Goal: Transaction & Acquisition: Subscribe to service/newsletter

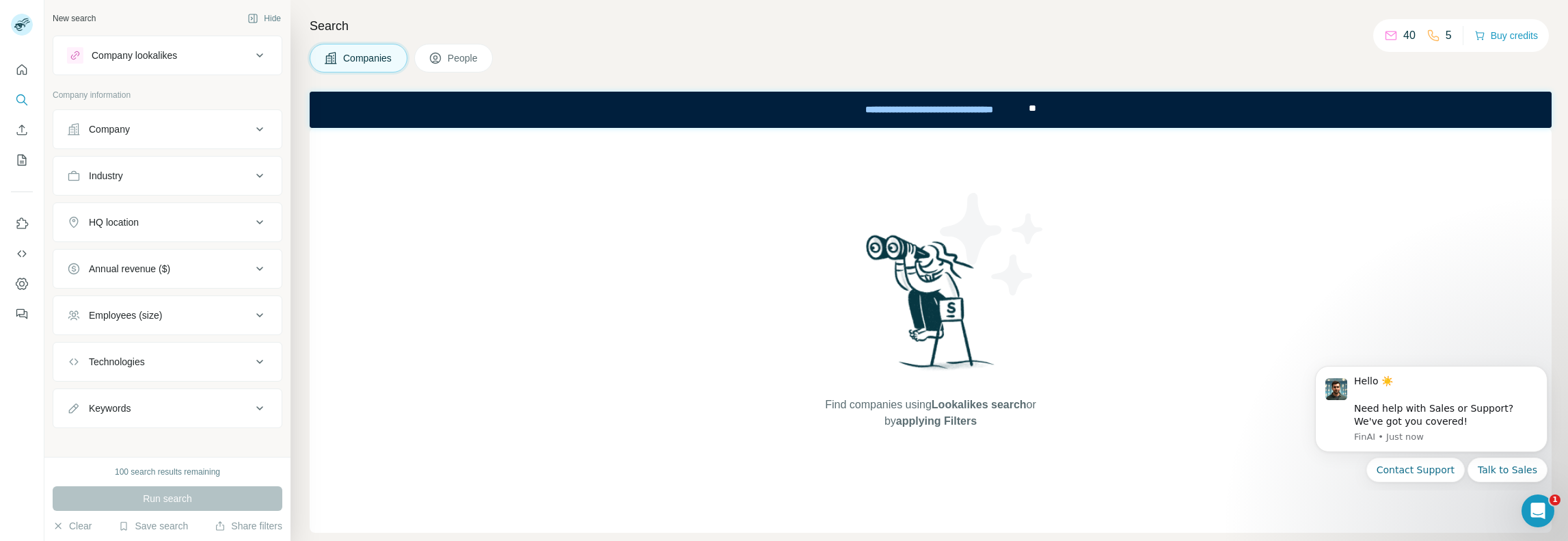
scroll to position [6, 0]
click at [21, 220] on icon "Use Surfe on LinkedIn" at bounding box center [21, 223] width 13 height 13
